Goal: Complete application form: Complete application form

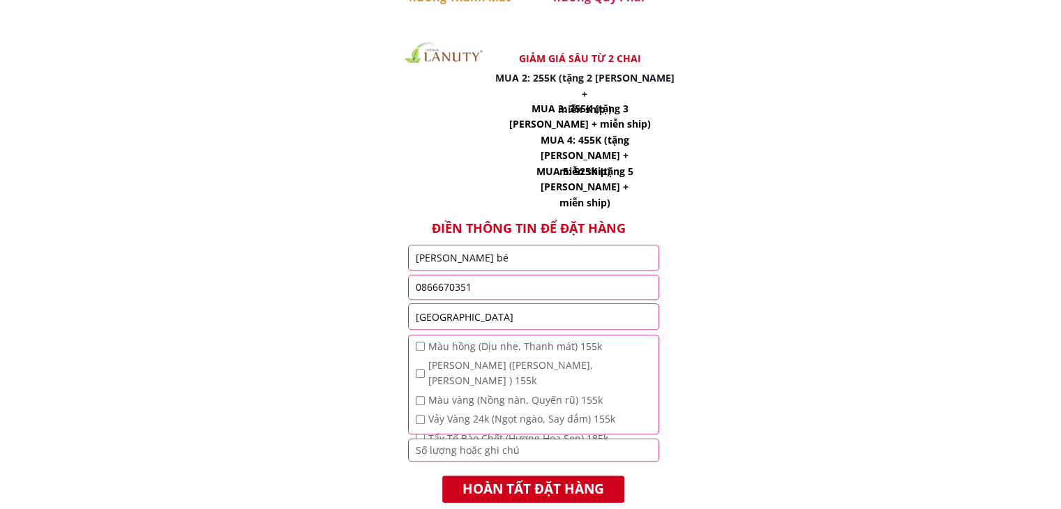
scroll to position [1078, 0]
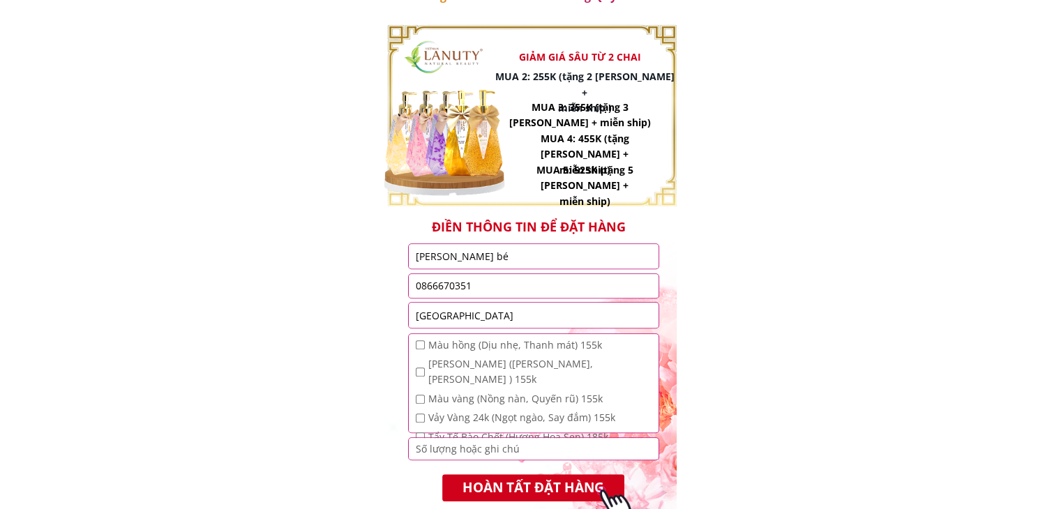
click at [522, 259] on input "[PERSON_NAME] bé" at bounding box center [533, 256] width 243 height 24
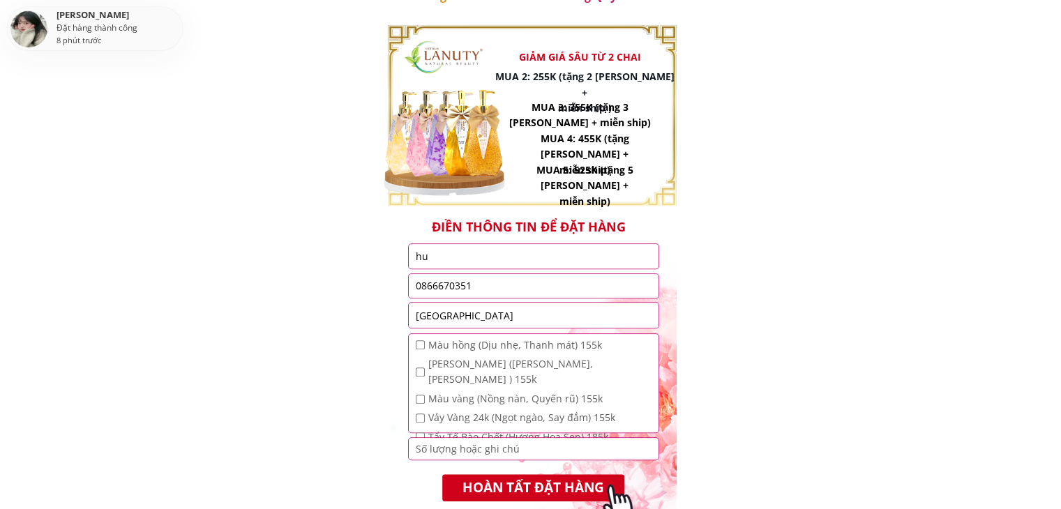
type input "h"
type input "[PERSON_NAME] bé"
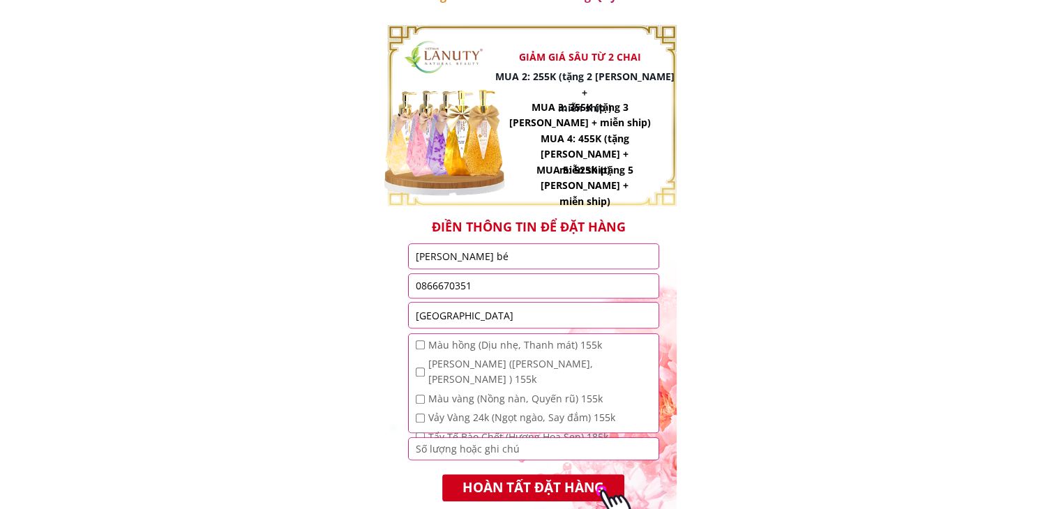
click at [506, 287] on input "0866670351" at bounding box center [533, 286] width 243 height 24
type input "0"
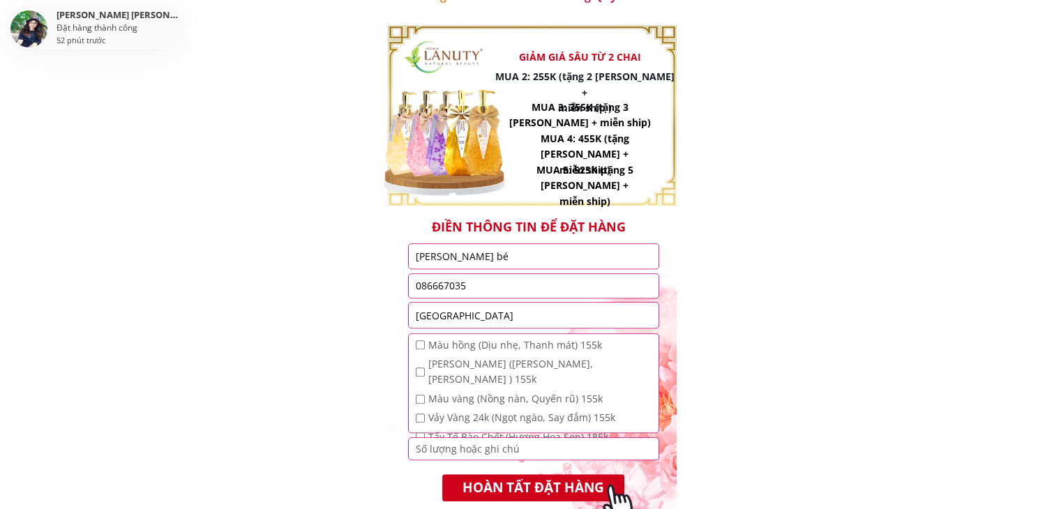
type input "0866670351"
click at [496, 319] on input "[GEOGRAPHIC_DATA]" at bounding box center [533, 315] width 243 height 25
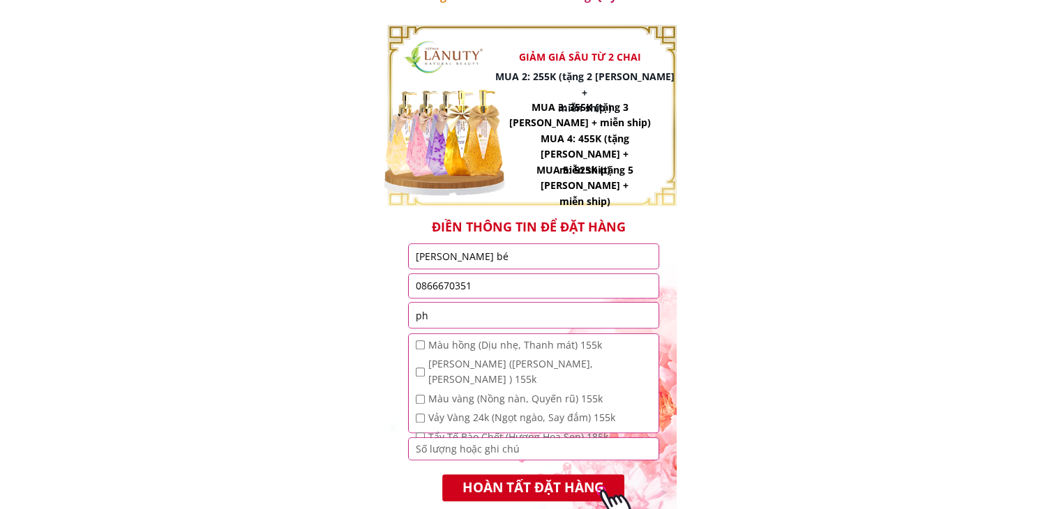
type input "p"
type input "y"
type input "[PERSON_NAME] yên lập [GEOGRAPHIC_DATA]"
click at [417, 348] on input "checkbox" at bounding box center [420, 344] width 9 height 9
checkbox input "true"
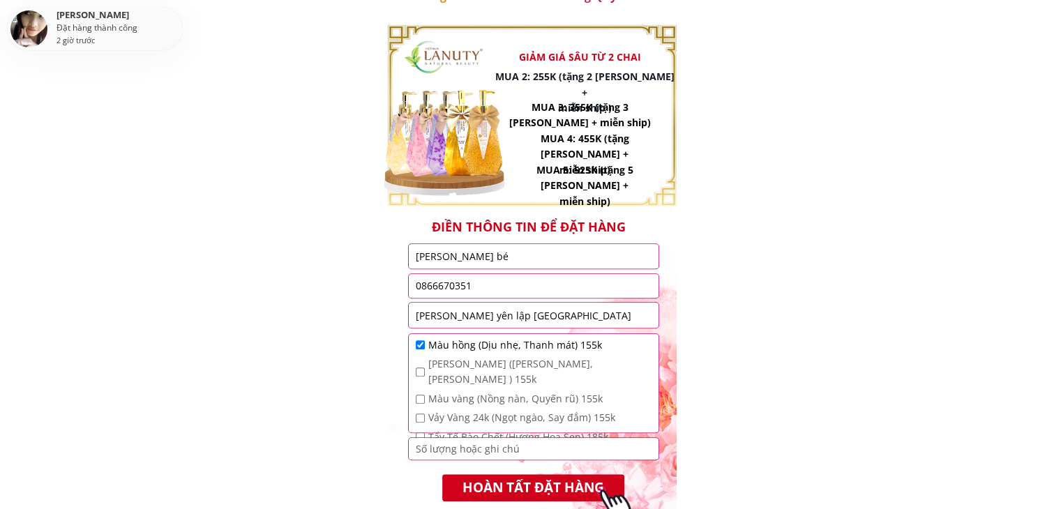
click at [419, 368] on input "checkbox" at bounding box center [420, 372] width 9 height 9
checkbox input "true"
click at [416, 395] on input "checkbox" at bounding box center [420, 399] width 9 height 9
checkbox input "true"
click at [416, 414] on input "checkbox" at bounding box center [420, 418] width 9 height 9
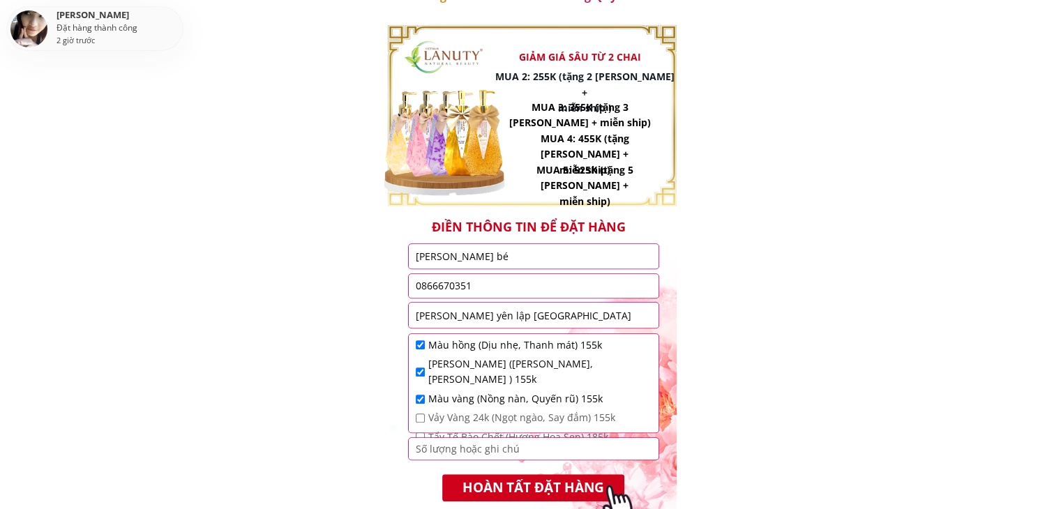
checkbox input "true"
click at [418, 432] on input "checkbox" at bounding box center [420, 436] width 9 height 9
checkbox input "true"
click at [437, 448] on input "number" at bounding box center [533, 448] width 243 height 21
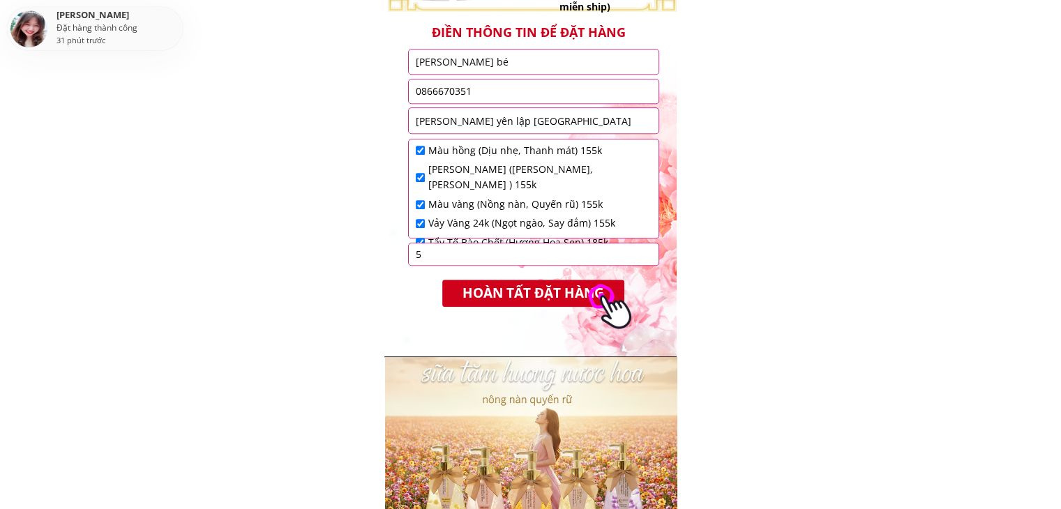
scroll to position [1274, 0]
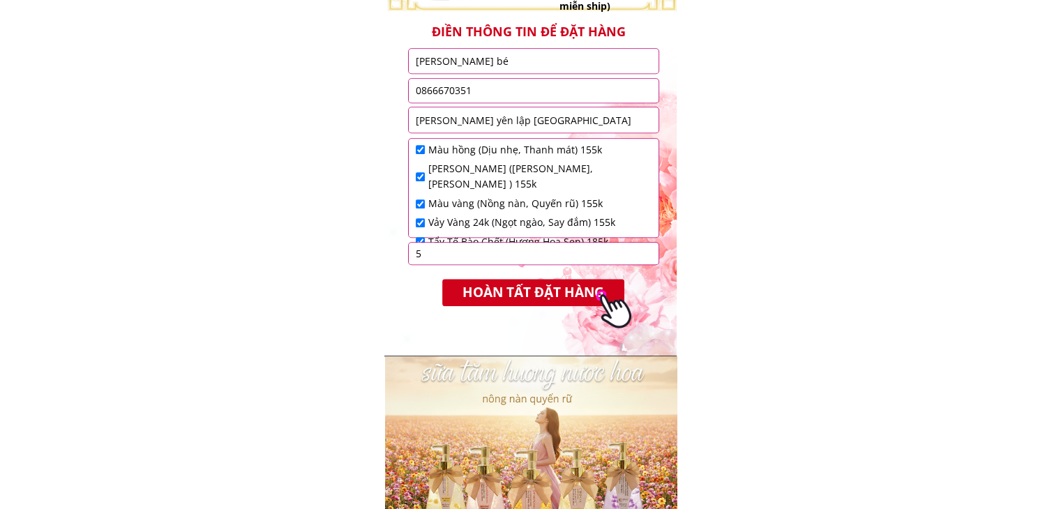
type input "5"
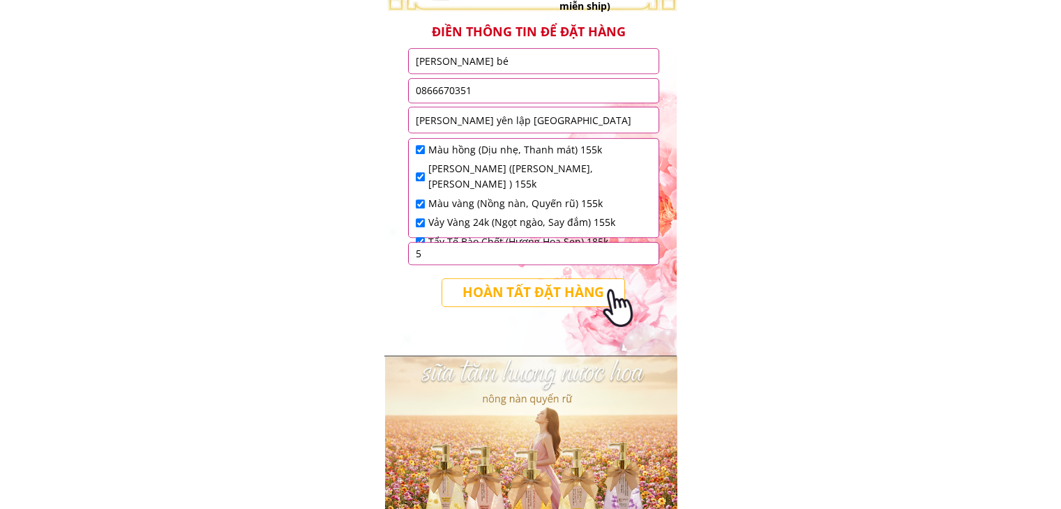
click at [547, 301] on p "HOÀN TẤT ĐẶT HÀNG" at bounding box center [533, 292] width 182 height 27
